Goal: Task Accomplishment & Management: Complete application form

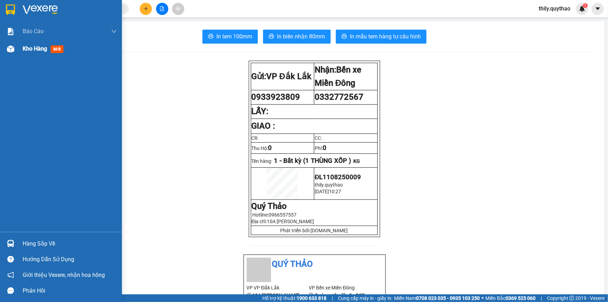
click at [26, 48] on span "Kho hàng" at bounding box center [35, 48] width 24 height 7
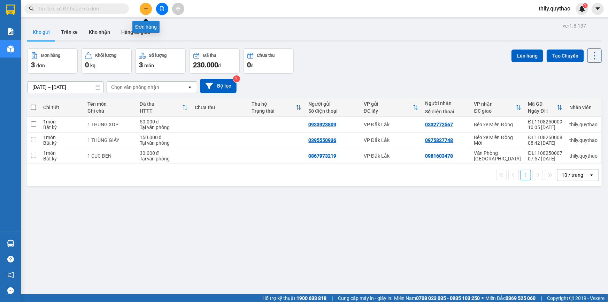
click at [149, 9] on button at bounding box center [146, 9] width 12 height 12
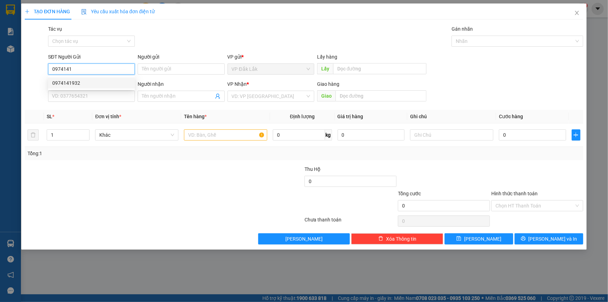
click at [85, 84] on div "0974141932" at bounding box center [91, 83] width 78 height 8
type input "0974141932"
type input "0395550692"
type input "SANG"
type input "NGÃ 3 TAM AN"
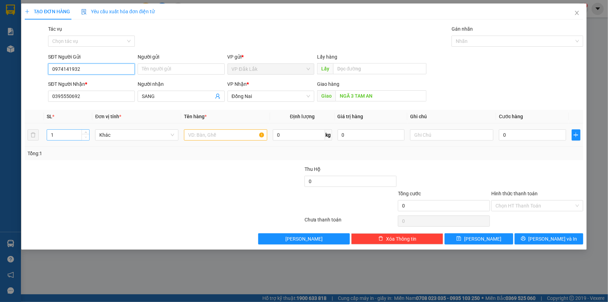
click at [86, 134] on span "Decrease Value" at bounding box center [86, 137] width 8 height 6
type input "0974141932"
type input "2"
click at [86, 132] on icon "up" at bounding box center [86, 133] width 2 height 2
click at [215, 138] on input "text" at bounding box center [225, 134] width 83 height 11
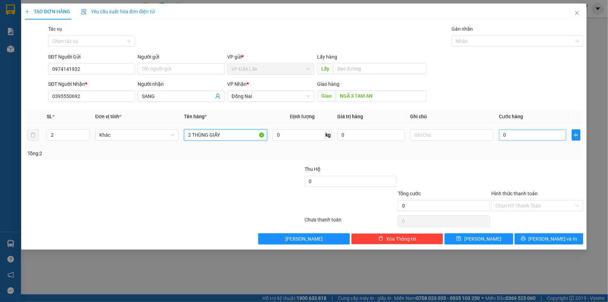
type input "2 THÙNG GIẤY"
click at [531, 136] on input "0" at bounding box center [532, 134] width 67 height 11
type input "1"
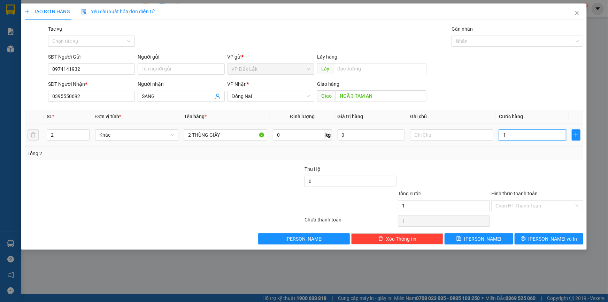
type input "15"
type input "150"
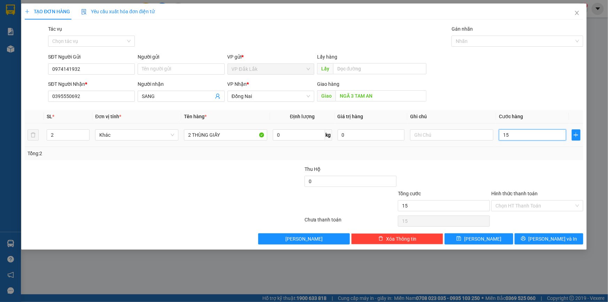
type input "150"
type input "1.500"
type input "15.000"
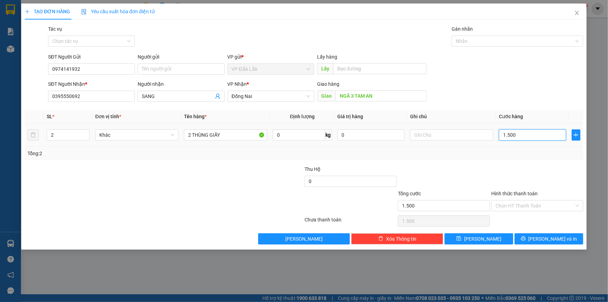
type input "15.000"
type input "150.000"
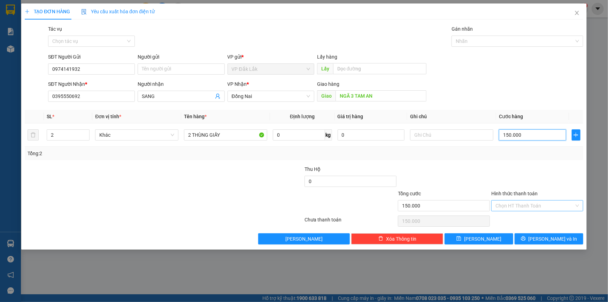
type input "150.000"
click at [546, 205] on input "Hình thức thanh toán" at bounding box center [535, 205] width 79 height 10
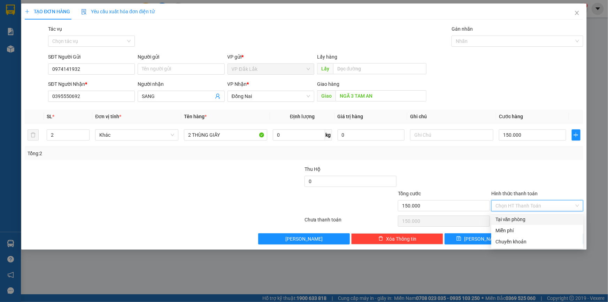
click at [524, 218] on div "Tại văn phòng" at bounding box center [538, 219] width 84 height 8
type input "0"
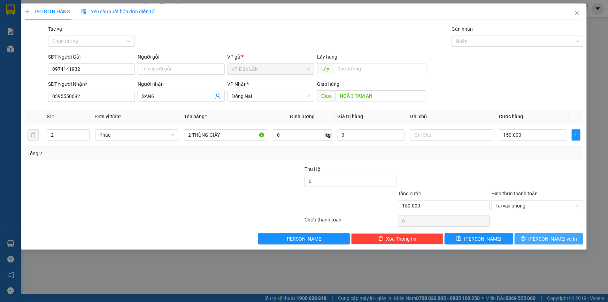
click at [526, 237] on icon "printer" at bounding box center [523, 238] width 5 height 5
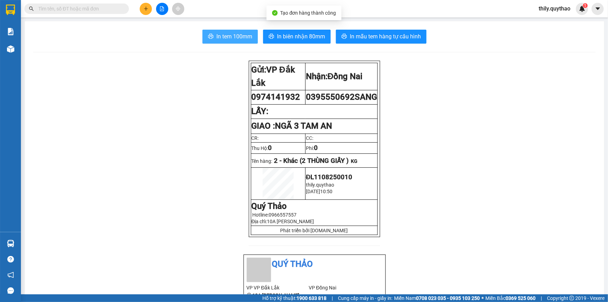
click at [223, 32] on span "In tem 100mm" at bounding box center [234, 36] width 36 height 9
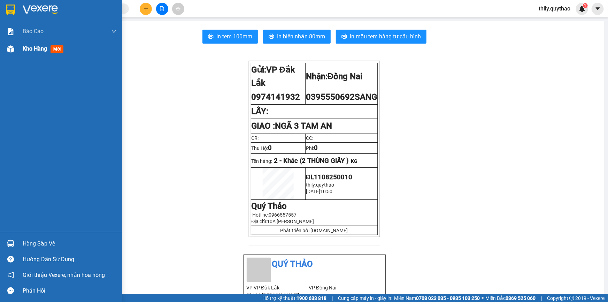
click at [41, 48] on span "Kho hàng" at bounding box center [35, 48] width 24 height 7
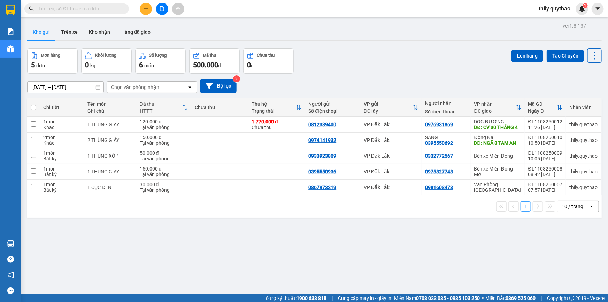
click at [143, 14] on div at bounding box center [162, 9] width 52 height 12
click at [143, 13] on button at bounding box center [146, 9] width 12 height 12
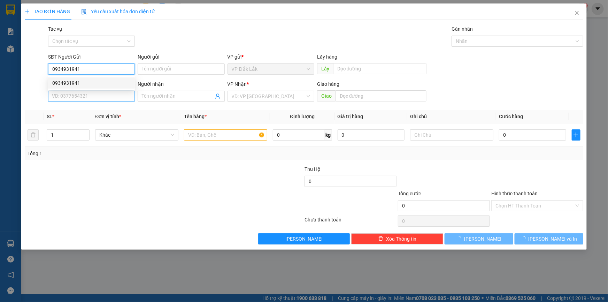
type input "0934931941"
click at [85, 99] on input "SĐT Người Nhận *" at bounding box center [91, 96] width 87 height 11
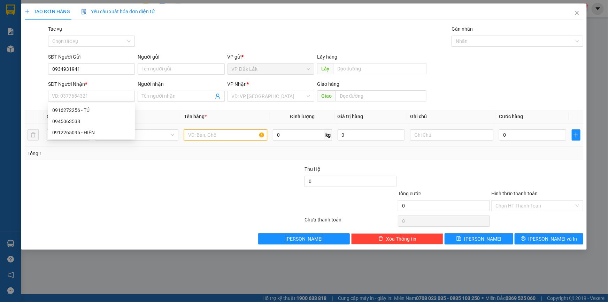
click at [211, 136] on input "text" at bounding box center [225, 134] width 83 height 11
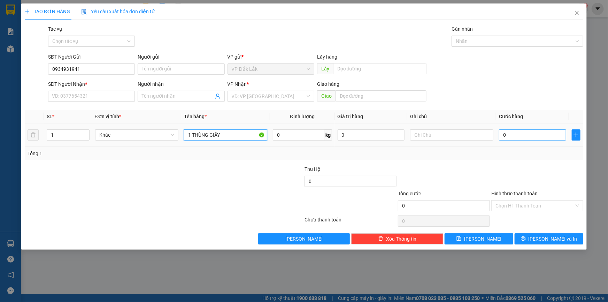
type input "1 THÙNG GIẤY"
click at [521, 139] on input "0" at bounding box center [532, 134] width 67 height 11
type input "1"
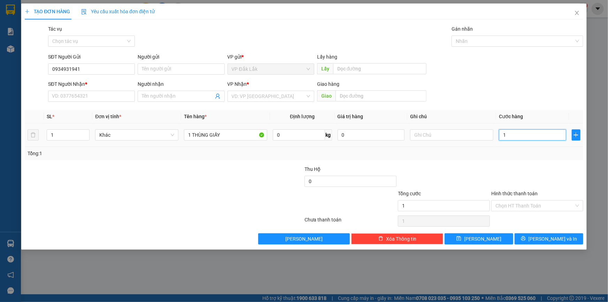
type input "12"
type input "120"
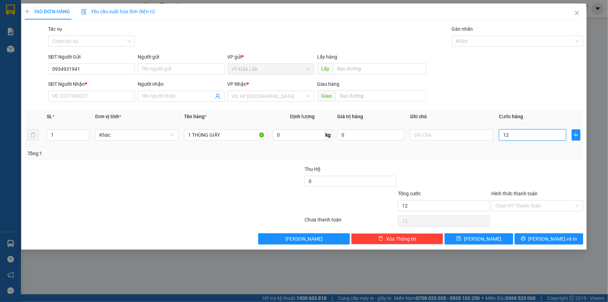
type input "120"
type input "1.200"
type input "12.000"
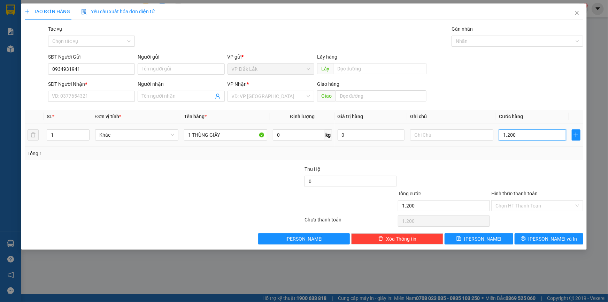
type input "12.000"
type input "120.000"
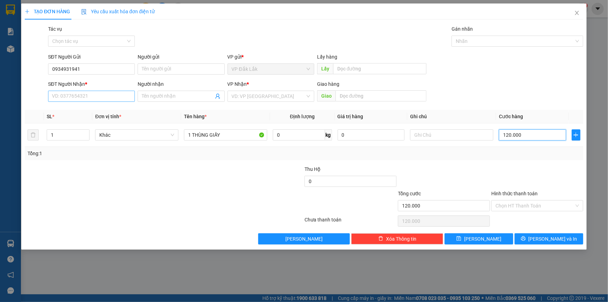
type input "120.000"
click at [105, 95] on input "SĐT Người Nhận *" at bounding box center [91, 96] width 87 height 11
type input "0908973364"
click at [246, 103] on div "VP Nhận * VD: VP Sài Gòn" at bounding box center [271, 92] width 87 height 24
click at [248, 98] on input "search" at bounding box center [269, 96] width 74 height 10
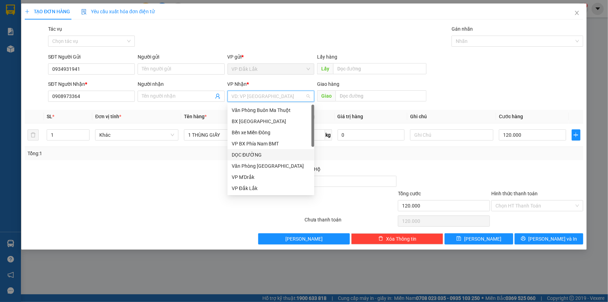
click at [258, 156] on div "DỌC ĐƯỜNG" at bounding box center [271, 155] width 78 height 8
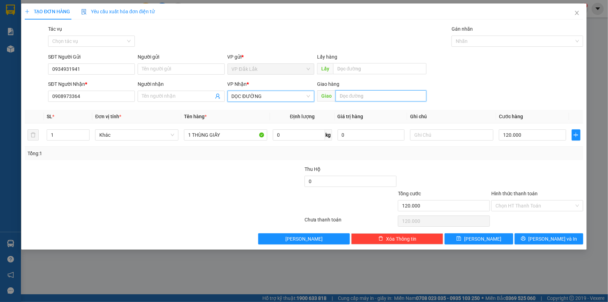
click at [350, 98] on input "text" at bounding box center [381, 95] width 91 height 11
type input "LINH XUÂN"
click at [526, 205] on input "Hình thức thanh toán" at bounding box center [535, 205] width 79 height 10
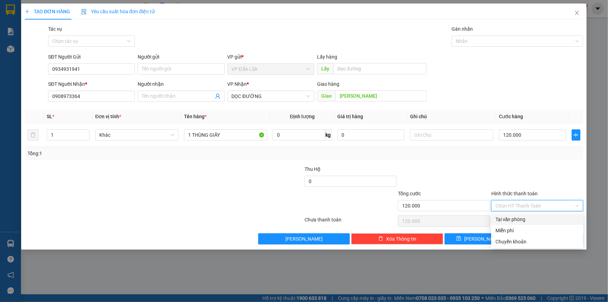
click at [525, 221] on div "Tại văn phòng" at bounding box center [538, 219] width 84 height 8
type input "0"
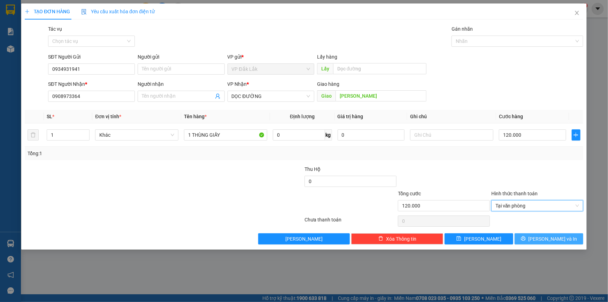
click at [526, 239] on icon "printer" at bounding box center [523, 238] width 5 height 5
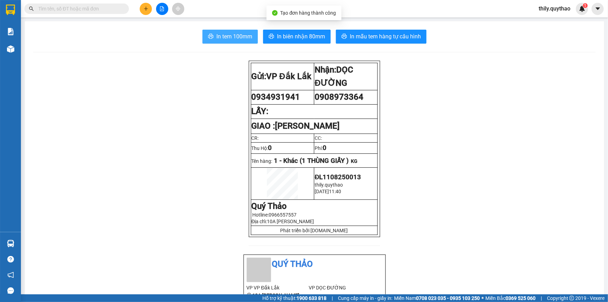
click at [249, 32] on span "In tem 100mm" at bounding box center [234, 36] width 36 height 9
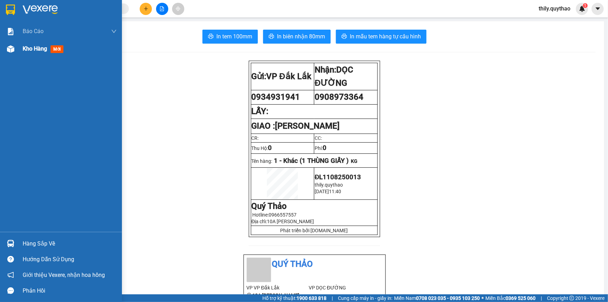
click at [45, 56] on div "Kho hàng mới" at bounding box center [70, 48] width 94 height 17
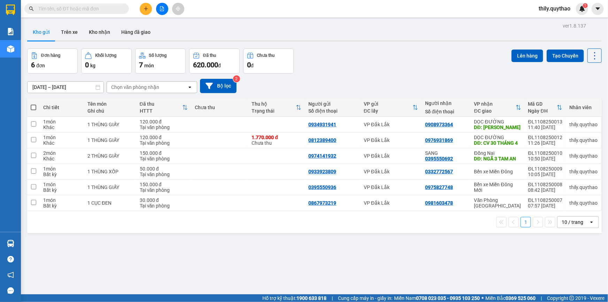
click at [564, 10] on span "thily.quythao" at bounding box center [554, 8] width 43 height 9
click at [560, 22] on span "Đăng xuất" at bounding box center [557, 22] width 29 height 8
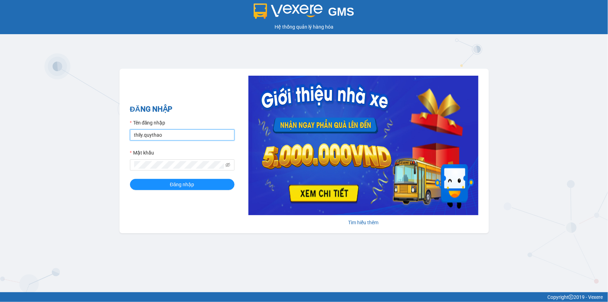
click at [199, 136] on input "thily.quythao" at bounding box center [182, 134] width 105 height 11
type input "meo.quythao"
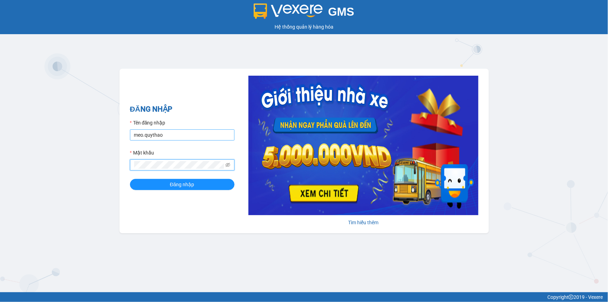
click at [130, 179] on button "Đăng nhập" at bounding box center [182, 184] width 105 height 11
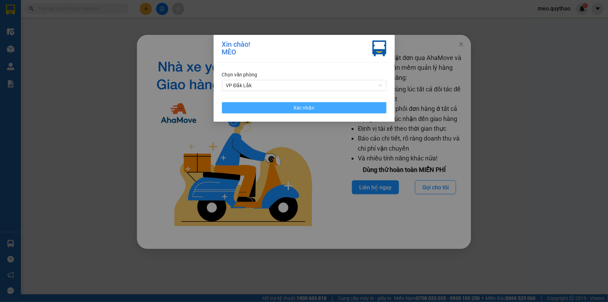
click at [339, 109] on button "Xác nhận" at bounding box center [304, 107] width 165 height 11
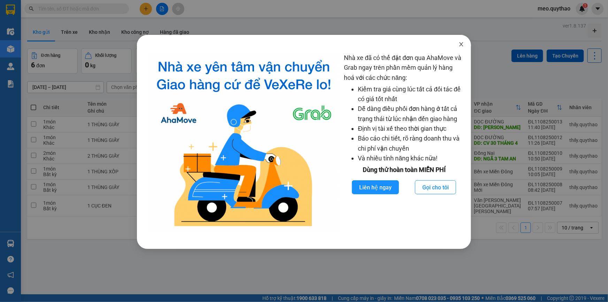
click at [461, 41] on span "Close" at bounding box center [462, 45] width 20 height 20
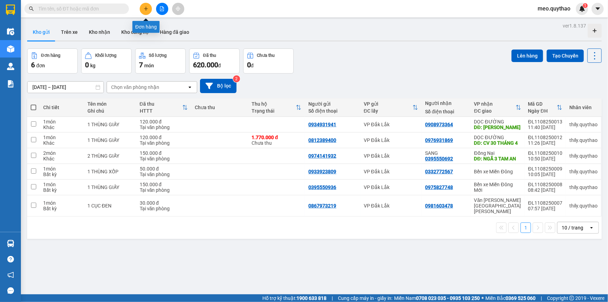
click at [150, 6] on button at bounding box center [146, 9] width 12 height 12
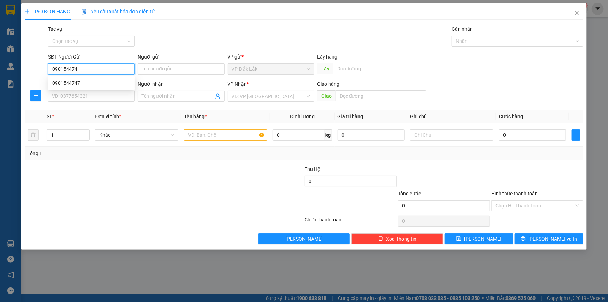
type input "0901544747"
click at [86, 87] on div "0901544747" at bounding box center [91, 82] width 87 height 11
type input "0909807484"
type input "0901544747"
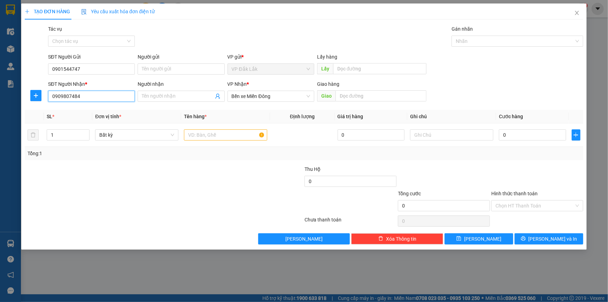
click at [92, 96] on input "0909807484" at bounding box center [91, 96] width 87 height 11
click at [84, 109] on div "0909807484" at bounding box center [91, 110] width 78 height 8
click at [210, 139] on input "text" at bounding box center [225, 134] width 83 height 11
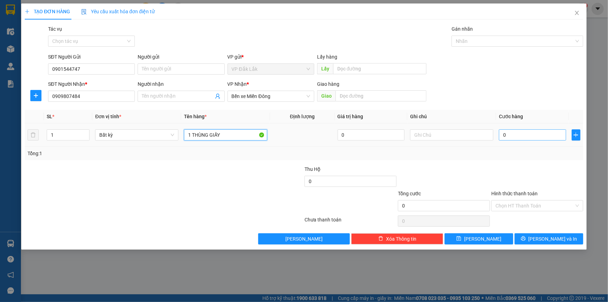
type input "1 THÙNG GIẤY"
click at [515, 133] on input "0" at bounding box center [532, 134] width 67 height 11
type input "8"
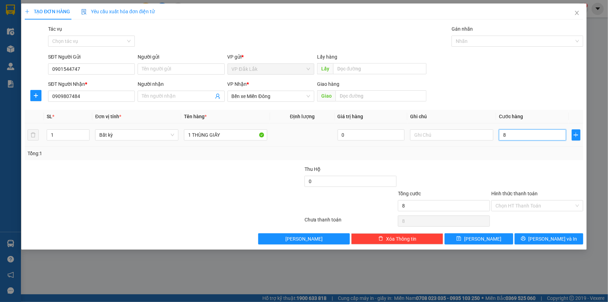
type input "80"
type input "800"
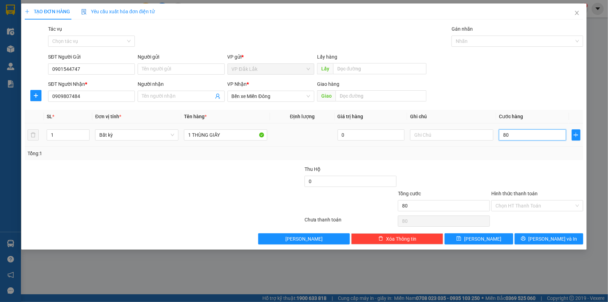
type input "800"
type input "8.000"
type input "80.000"
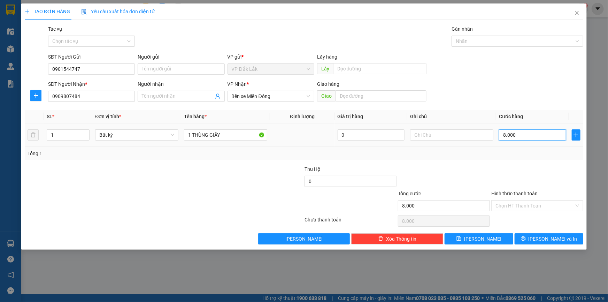
type input "80.000"
click at [577, 208] on div "Chọn HT Thanh Toán" at bounding box center [538, 205] width 92 height 11
type input "80.000"
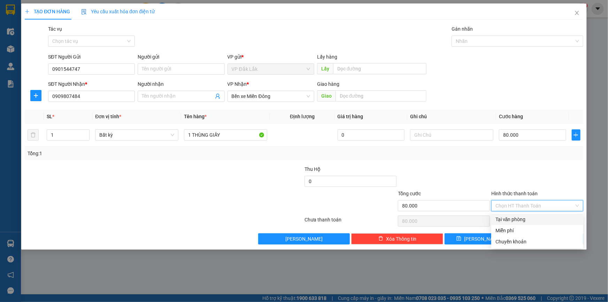
click at [542, 218] on div "Tại văn phòng" at bounding box center [538, 219] width 84 height 8
type input "0"
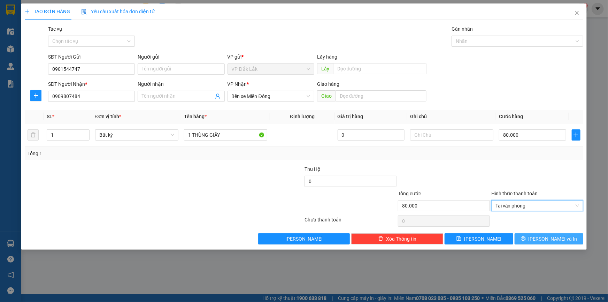
click at [548, 236] on span "[PERSON_NAME] và In" at bounding box center [553, 239] width 49 height 8
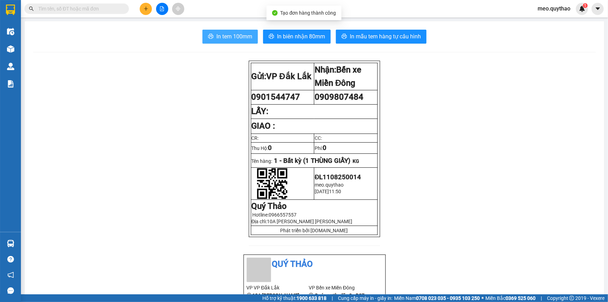
click at [234, 35] on span "In tem 100mm" at bounding box center [234, 36] width 36 height 9
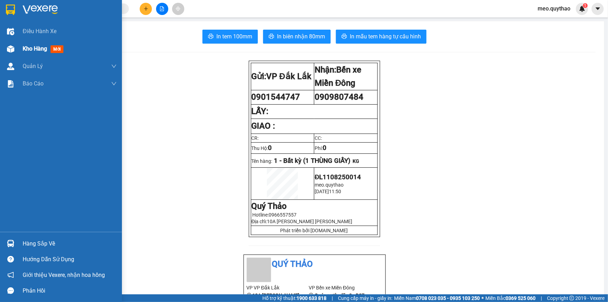
click at [41, 50] on span "Kho hàng" at bounding box center [35, 48] width 24 height 7
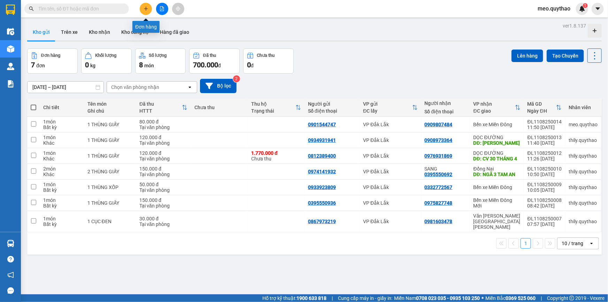
click at [143, 9] on button at bounding box center [146, 9] width 12 height 12
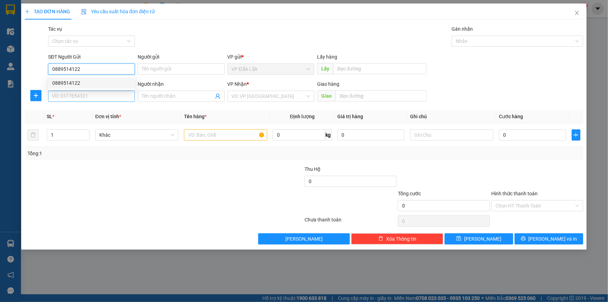
type input "0889514122"
click at [97, 100] on input "SĐT Người Nhận *" at bounding box center [91, 96] width 87 height 11
type input "0834367869"
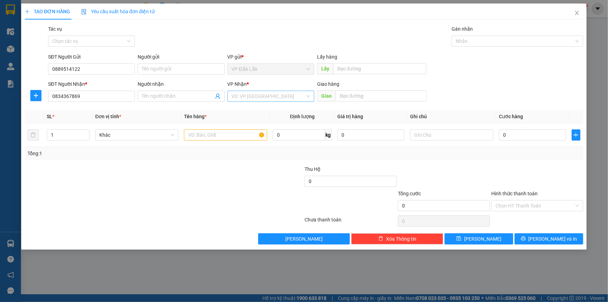
click at [293, 99] on input "search" at bounding box center [269, 96] width 74 height 10
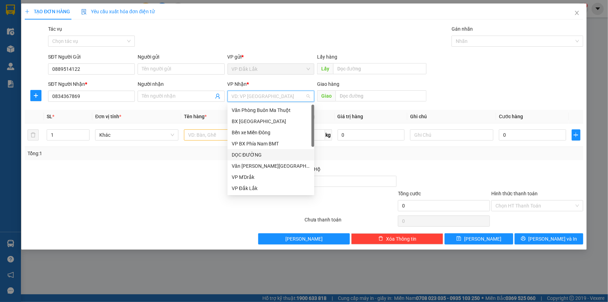
click at [262, 152] on div "DỌC ĐƯỜNG" at bounding box center [271, 155] width 78 height 8
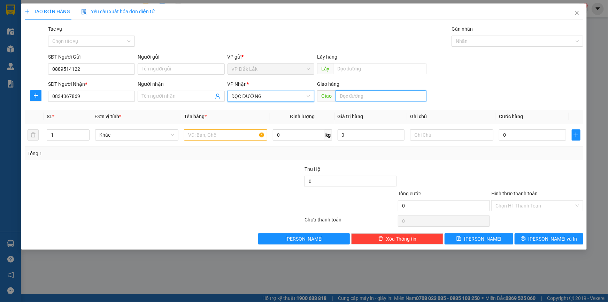
click at [346, 94] on input "text" at bounding box center [381, 95] width 91 height 11
type input "N4 ĐỒNG XOÀI"
click at [234, 137] on input "text" at bounding box center [225, 134] width 83 height 11
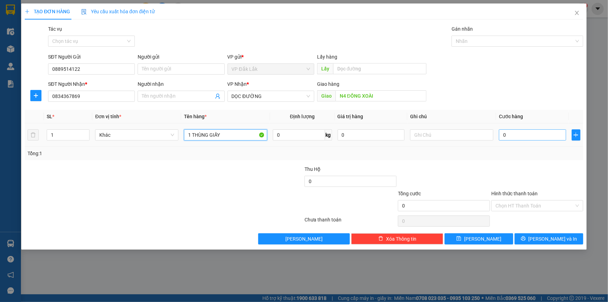
type input "1 THÙNG GIẤY"
click at [532, 136] on input "0" at bounding box center [532, 134] width 67 height 11
type input "1"
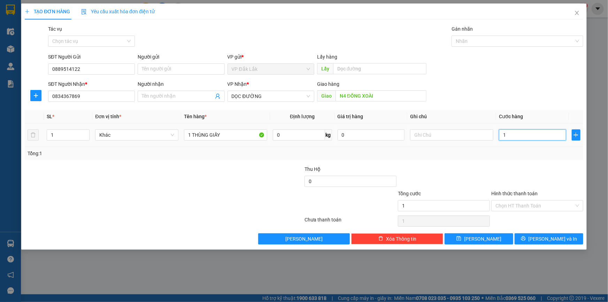
type input "13"
type input "130"
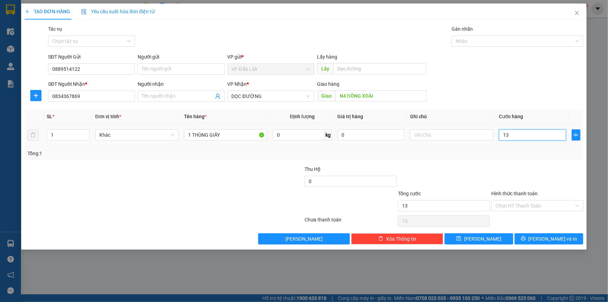
type input "130"
type input "1.300"
type input "13.000"
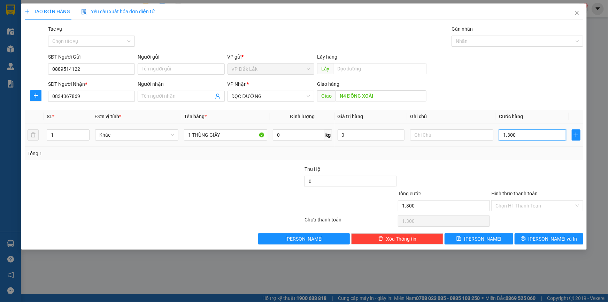
type input "13.000"
type input "130.000"
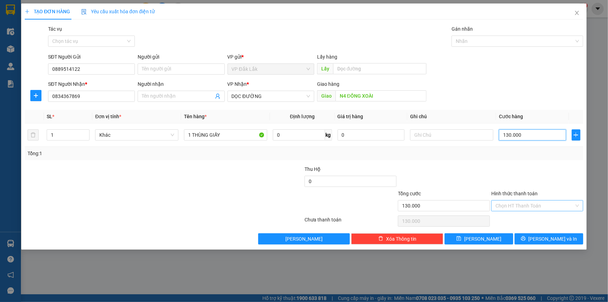
type input "130.000"
click at [523, 206] on input "Hình thức thanh toán" at bounding box center [535, 205] width 79 height 10
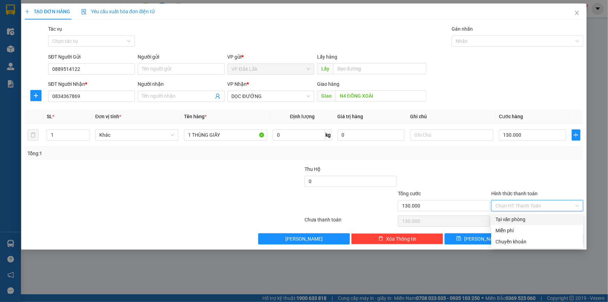
click at [511, 218] on div "Tại văn phòng" at bounding box center [538, 219] width 84 height 8
type input "0"
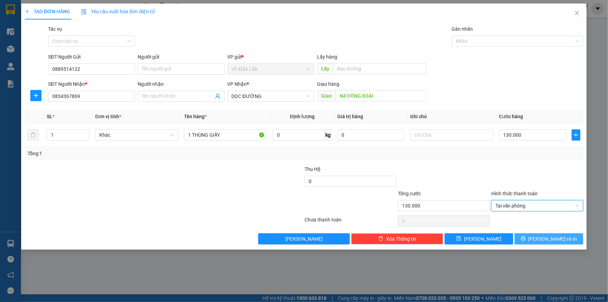
click at [526, 238] on icon "printer" at bounding box center [523, 238] width 5 height 5
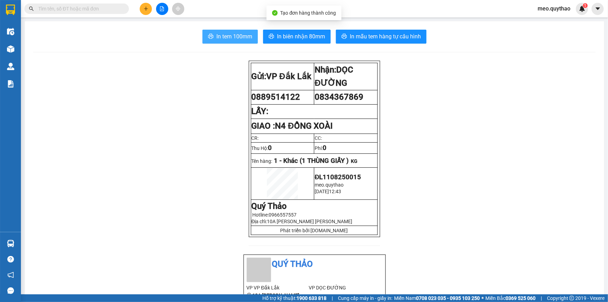
click at [241, 32] on span "In tem 100mm" at bounding box center [234, 36] width 36 height 9
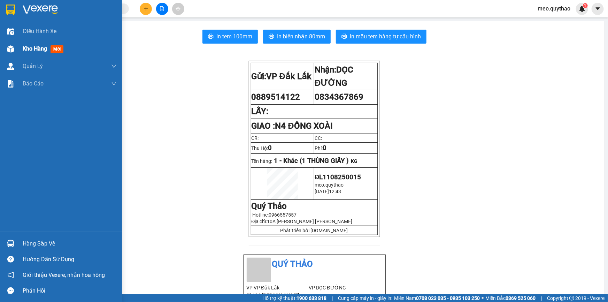
click at [18, 45] on div "Kho hàng mới" at bounding box center [61, 48] width 122 height 17
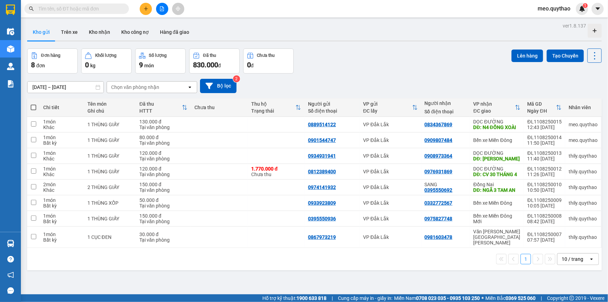
click at [146, 15] on div "Kết quả [PERSON_NAME] ( 0 ) Bộ lọc No Data meo.quythao 1" at bounding box center [304, 8] width 608 height 17
click at [140, 8] on button at bounding box center [146, 9] width 12 height 12
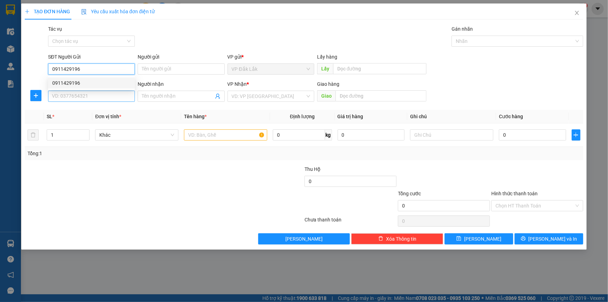
type input "0911429196"
click at [104, 98] on input "SĐT Người Nhận *" at bounding box center [91, 96] width 87 height 11
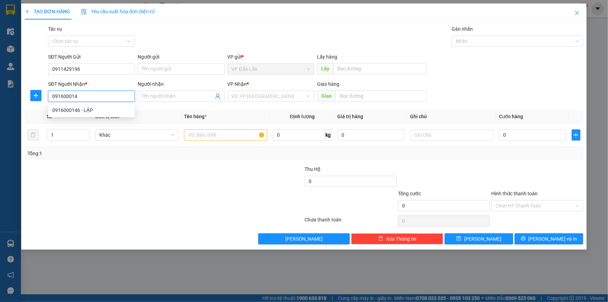
type input "0916000146"
click at [105, 112] on div "0916000146 - LẬP" at bounding box center [91, 110] width 78 height 8
type input "LẬP"
type input "0916000146"
click at [201, 135] on input "text" at bounding box center [225, 134] width 83 height 11
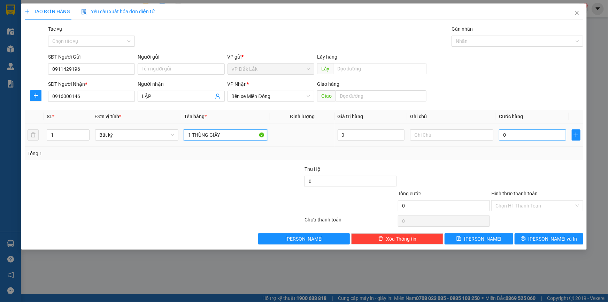
type input "1 THÙNG GIẤY"
click at [502, 132] on input "0" at bounding box center [532, 134] width 67 height 11
type input "8"
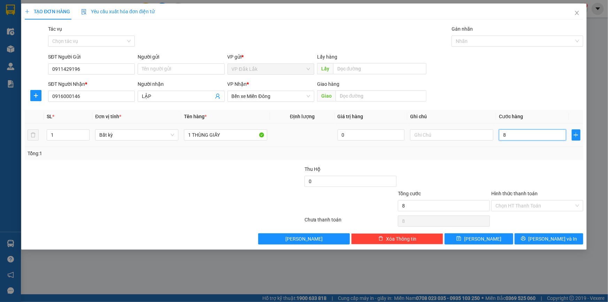
type input "80"
type input "800"
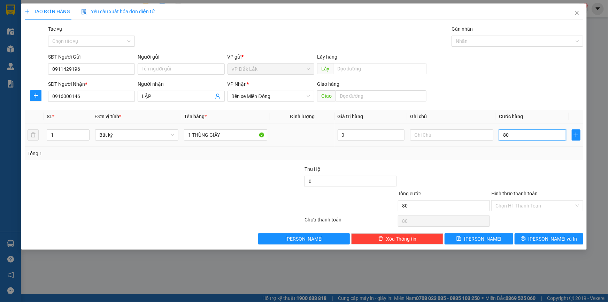
type input "800"
type input "8.000"
type input "80.000"
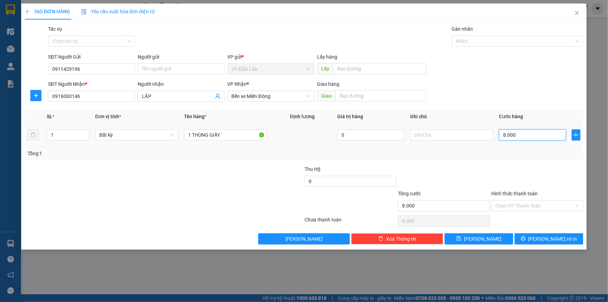
type input "80.000"
click at [540, 211] on div "Hình thức thanh toán Chọn HT Thanh Toán" at bounding box center [538, 202] width 92 height 24
click at [538, 209] on input "Hình thức thanh toán" at bounding box center [535, 205] width 79 height 10
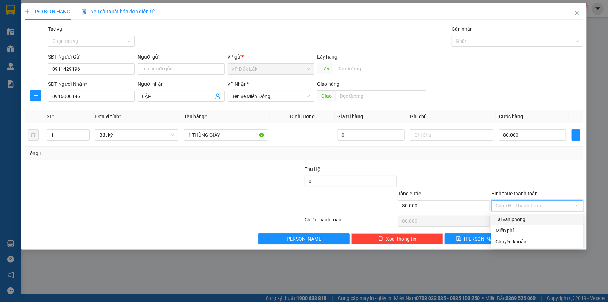
click at [539, 217] on div "Tại văn phòng" at bounding box center [538, 219] width 84 height 8
type input "0"
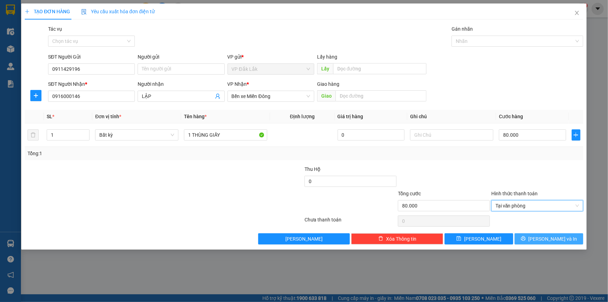
click at [550, 238] on span "[PERSON_NAME] và In" at bounding box center [553, 239] width 49 height 8
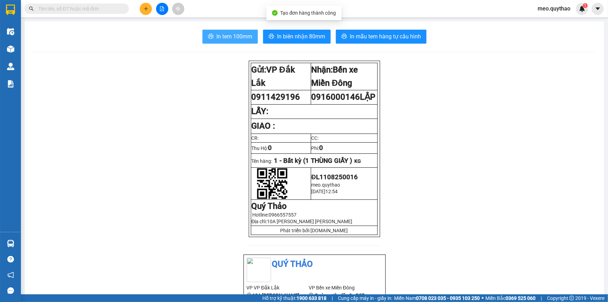
click at [228, 37] on span "In tem 100mm" at bounding box center [234, 36] width 36 height 9
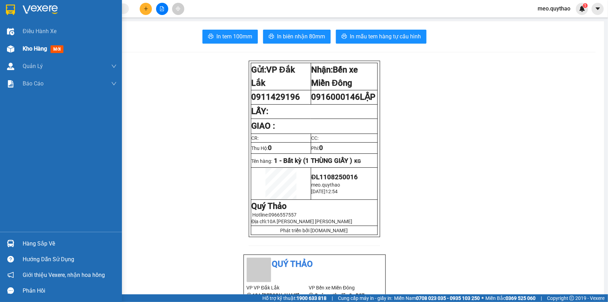
click at [45, 50] on span "Kho hàng" at bounding box center [35, 48] width 24 height 7
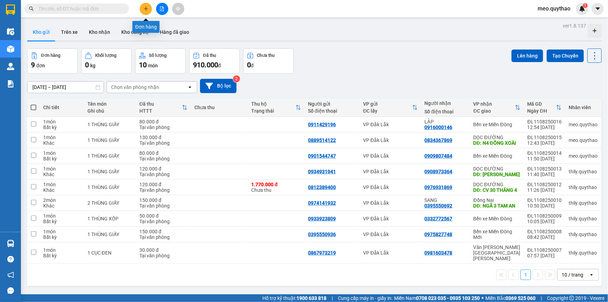
click at [144, 8] on icon "plus" at bounding box center [146, 8] width 4 height 0
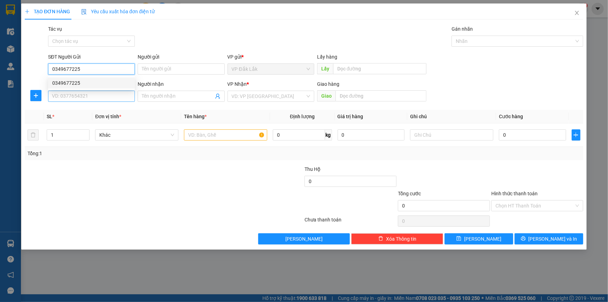
type input "0349677225"
click at [79, 97] on input "SĐT Người Nhận *" at bounding box center [91, 96] width 87 height 11
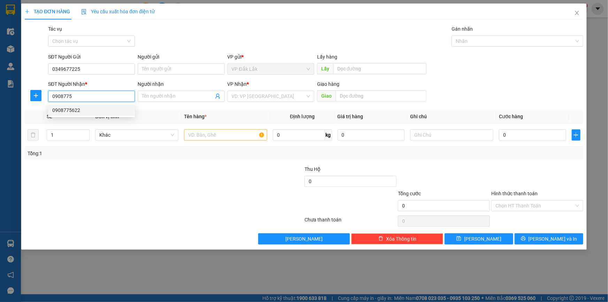
click at [73, 108] on div "0908775622" at bounding box center [91, 110] width 78 height 8
click at [84, 134] on span "Decrease Value" at bounding box center [86, 137] width 8 height 6
type input "0908775622"
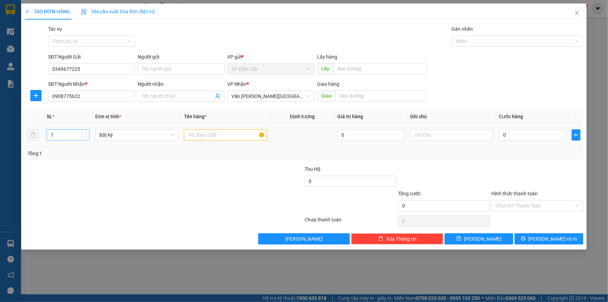
type input "2"
click at [86, 134] on icon "up" at bounding box center [86, 133] width 2 height 2
click at [236, 132] on input "text" at bounding box center [225, 134] width 83 height 11
type input "2 THÙNG GIẤY"
click at [507, 134] on input "0" at bounding box center [532, 134] width 67 height 11
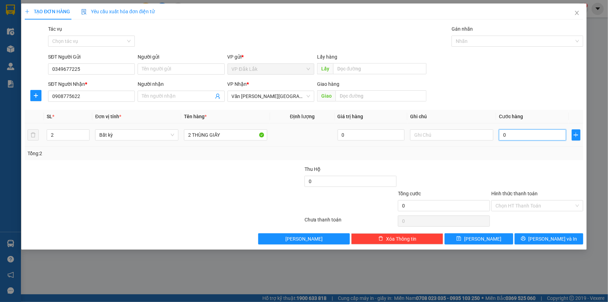
type input "2"
type input "24"
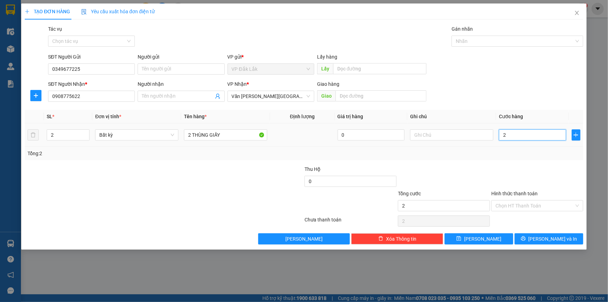
type input "24"
type input "240"
type input "2.400"
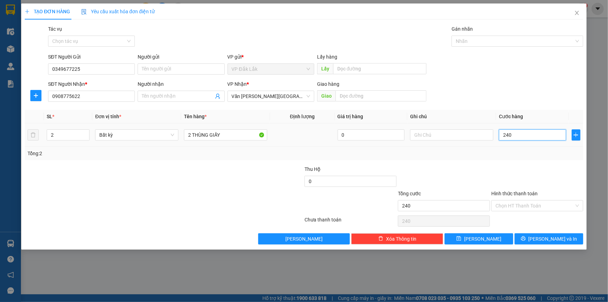
type input "2.400"
type input "24.000"
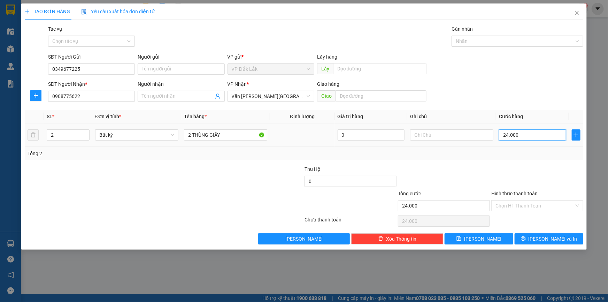
type input "240.000"
click at [531, 201] on input "Hình thức thanh toán" at bounding box center [535, 205] width 79 height 10
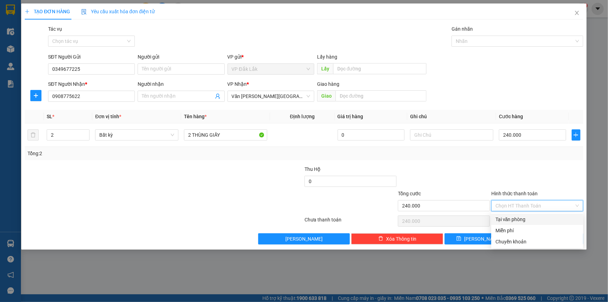
click at [530, 220] on div "Tại văn phòng" at bounding box center [538, 219] width 84 height 8
type input "0"
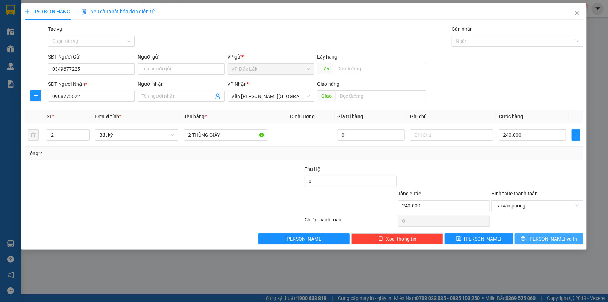
click at [544, 234] on button "[PERSON_NAME] và In" at bounding box center [549, 238] width 69 height 11
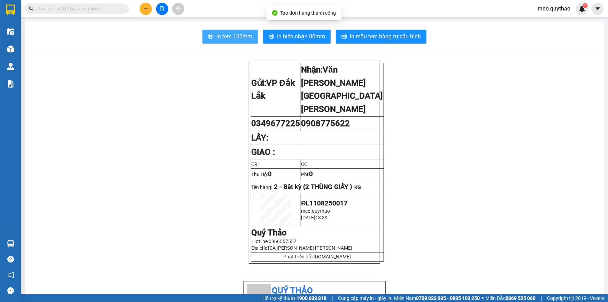
click at [236, 37] on span "In tem 100mm" at bounding box center [234, 36] width 36 height 9
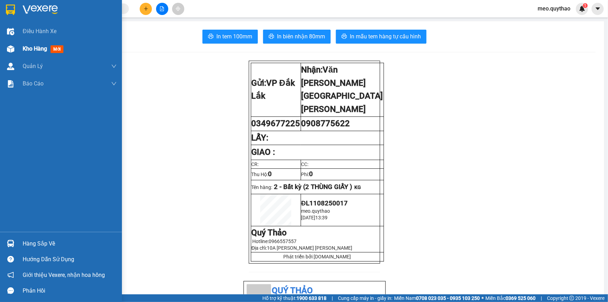
click at [37, 56] on div "Kho hàng mới" at bounding box center [70, 48] width 94 height 17
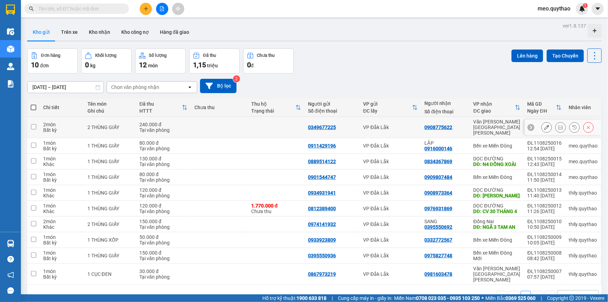
click at [322, 124] on div "0349677225" at bounding box center [322, 127] width 28 height 6
copy div "0349677225"
click at [146, 8] on icon "plus" at bounding box center [146, 8] width 5 height 5
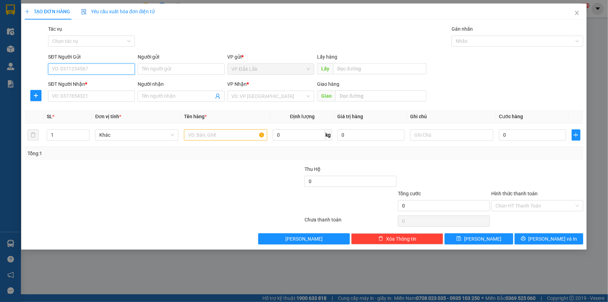
paste input "0349677225"
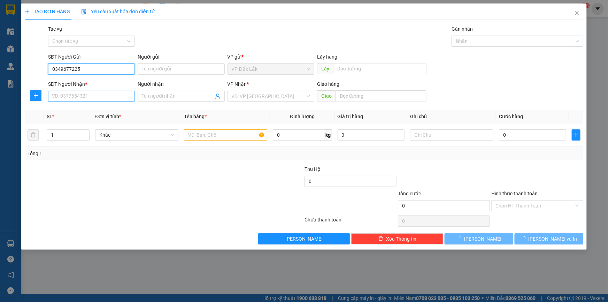
type input "0349677225"
click at [60, 97] on input "SĐT Người Nhận *" at bounding box center [91, 96] width 87 height 11
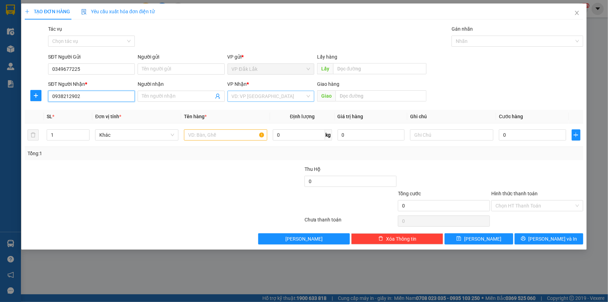
type input "0938212902"
click at [270, 100] on input "search" at bounding box center [269, 96] width 74 height 10
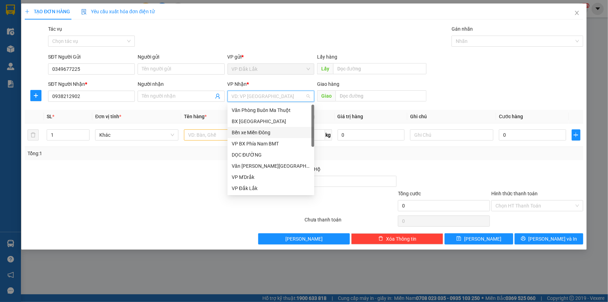
click at [276, 132] on div "Bến xe Miền Đông" at bounding box center [271, 133] width 78 height 8
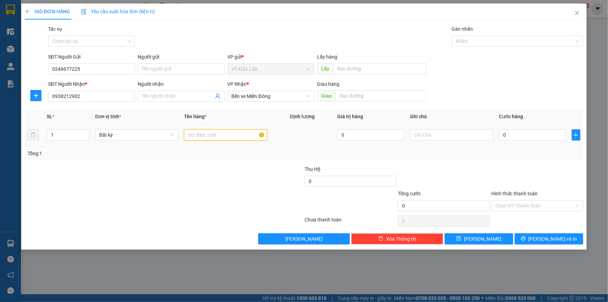
click at [206, 132] on input "text" at bounding box center [225, 134] width 83 height 11
type input "1 THÙNG GIẤY"
click at [547, 132] on input "0" at bounding box center [532, 134] width 67 height 11
type input "1"
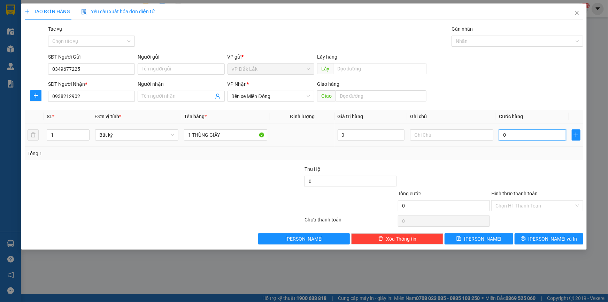
type input "1"
type input "11"
type input "110"
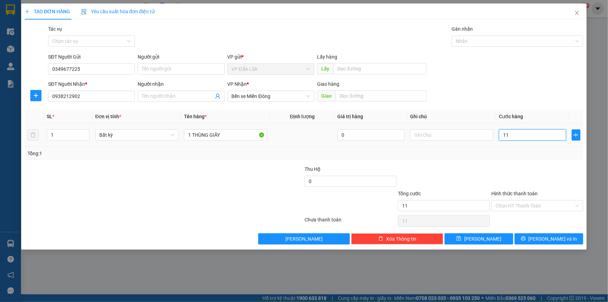
type input "110"
type input "1.100"
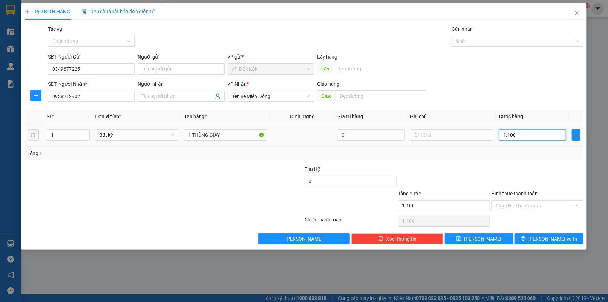
type input "11.000"
type input "110.000"
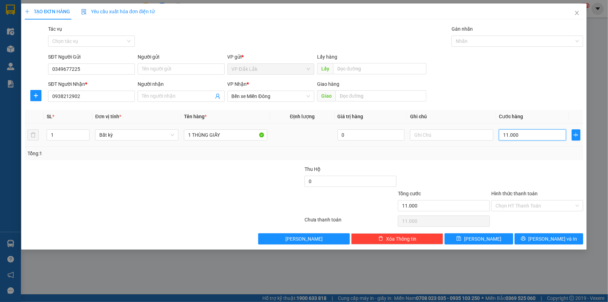
type input "110.000"
type input "1.100.000"
type input "110.000"
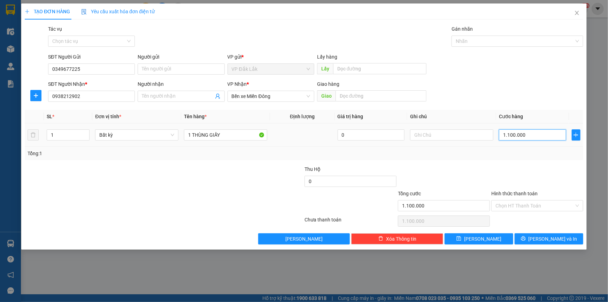
type input "110.000"
click at [535, 203] on input "Hình thức thanh toán" at bounding box center [535, 205] width 79 height 10
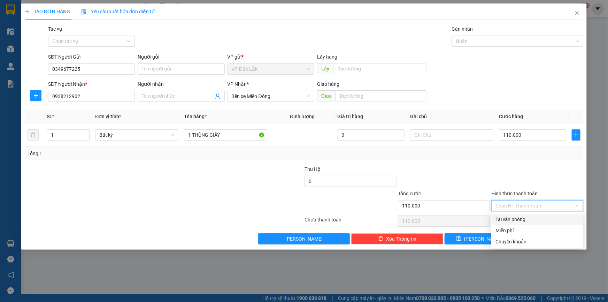
click at [537, 220] on div "Tại văn phòng" at bounding box center [538, 219] width 84 height 8
type input "0"
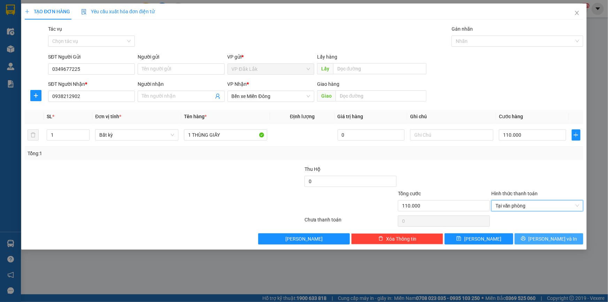
click at [547, 234] on button "[PERSON_NAME] và In" at bounding box center [549, 238] width 69 height 11
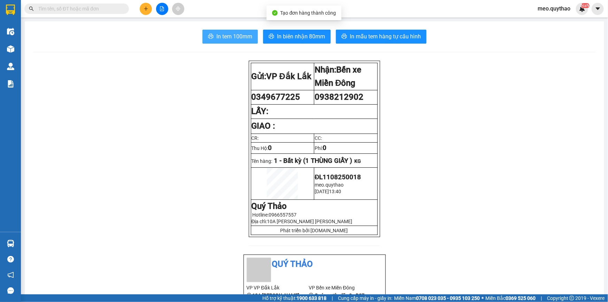
click at [223, 42] on button "In tem 100mm" at bounding box center [230, 37] width 55 height 14
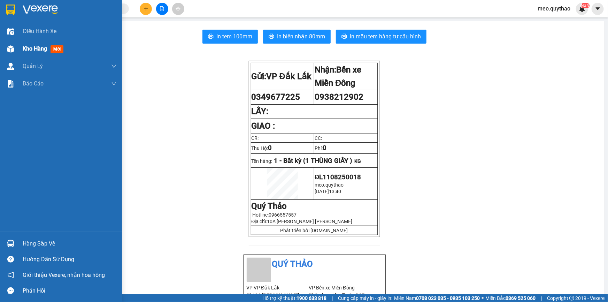
click at [12, 48] on img at bounding box center [10, 48] width 7 height 7
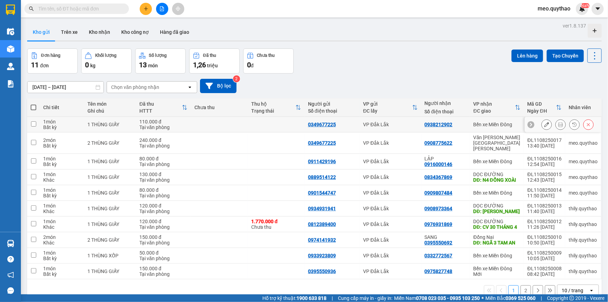
click at [318, 124] on div "0349677225" at bounding box center [322, 125] width 28 height 6
copy div "0349677225"
click at [149, 4] on button at bounding box center [146, 9] width 12 height 12
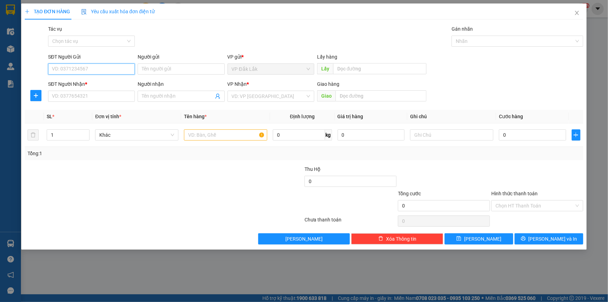
paste input "0349677225"
type input "0349677225"
click at [87, 96] on input "SĐT Người Nhận *" at bounding box center [91, 96] width 87 height 11
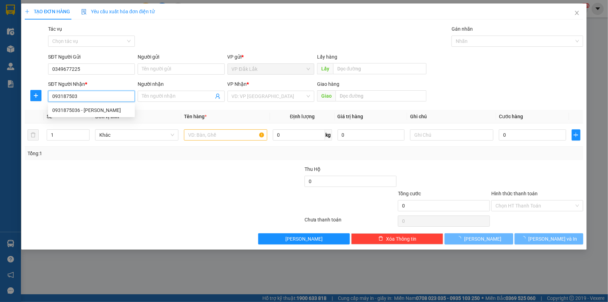
type input "0931875036"
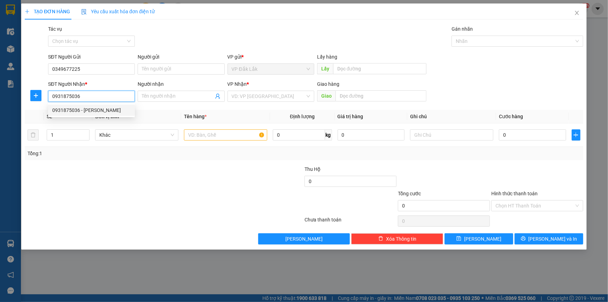
click at [98, 108] on div "0931875036 - [PERSON_NAME]" at bounding box center [91, 110] width 78 height 8
type input "NHÂN"
type input "0931875036"
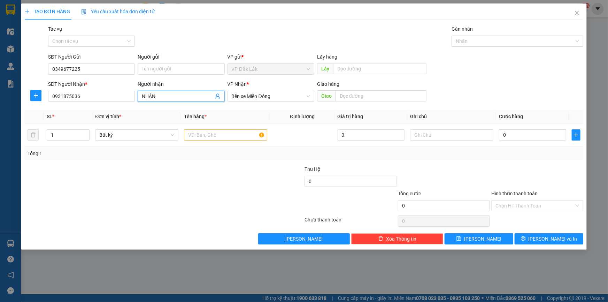
click at [163, 93] on input "NHÂN" at bounding box center [177, 96] width 71 height 8
type input "N"
click at [198, 131] on input "text" at bounding box center [225, 134] width 83 height 11
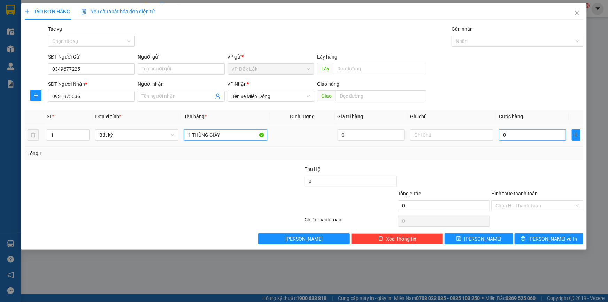
type input "1 THÙNG GIÂY"
click at [510, 137] on input "0" at bounding box center [532, 134] width 67 height 11
type input "1"
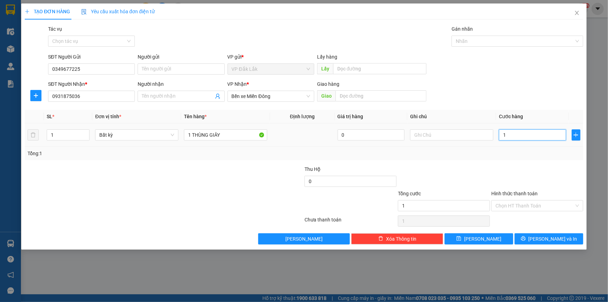
type input "13"
type input "130"
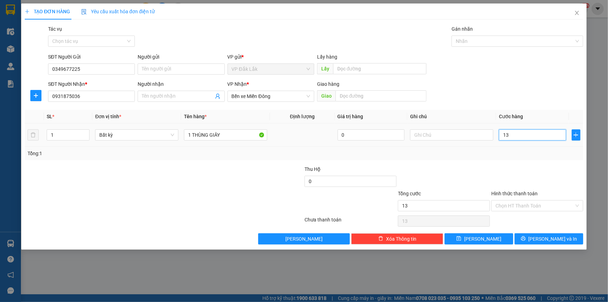
type input "130"
type input "1.300"
type input "13.000"
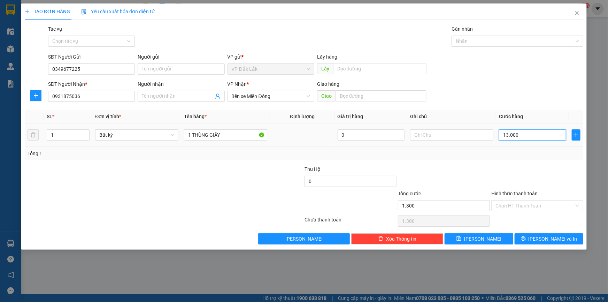
type input "13.000"
type input "130.000"
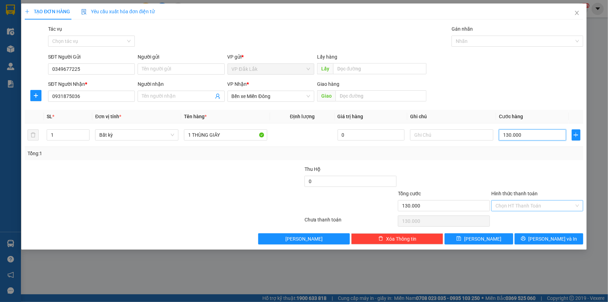
type input "130.000"
click at [554, 200] on input "Hình thức thanh toán" at bounding box center [535, 205] width 79 height 10
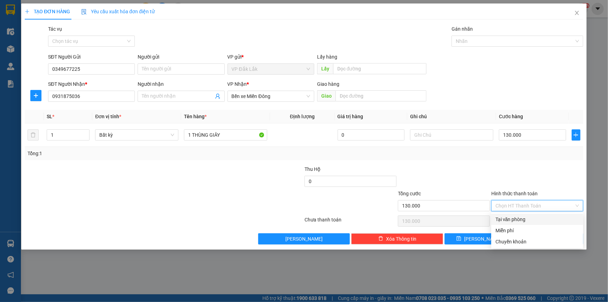
click at [541, 218] on div "Tại văn phòng" at bounding box center [538, 219] width 84 height 8
type input "0"
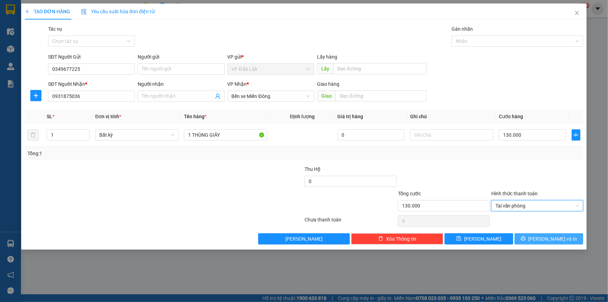
click at [551, 242] on button "[PERSON_NAME] và In" at bounding box center [549, 238] width 69 height 11
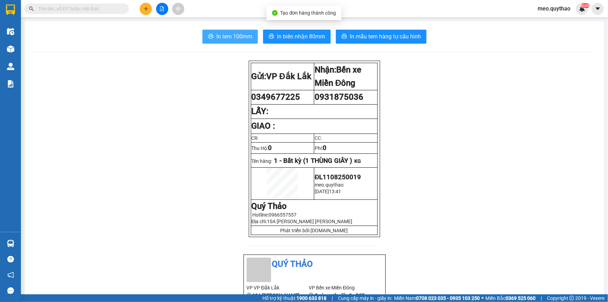
click at [221, 37] on span "In tem 100mm" at bounding box center [234, 36] width 36 height 9
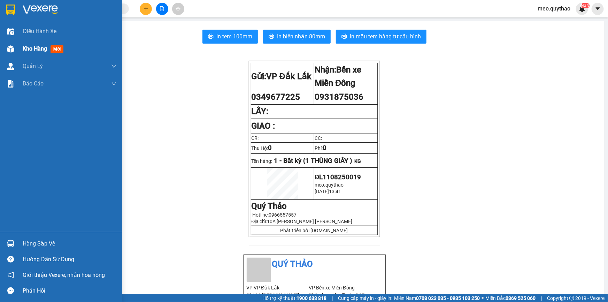
click at [24, 48] on span "Kho hàng" at bounding box center [35, 48] width 24 height 7
